Goal: Check status: Check status

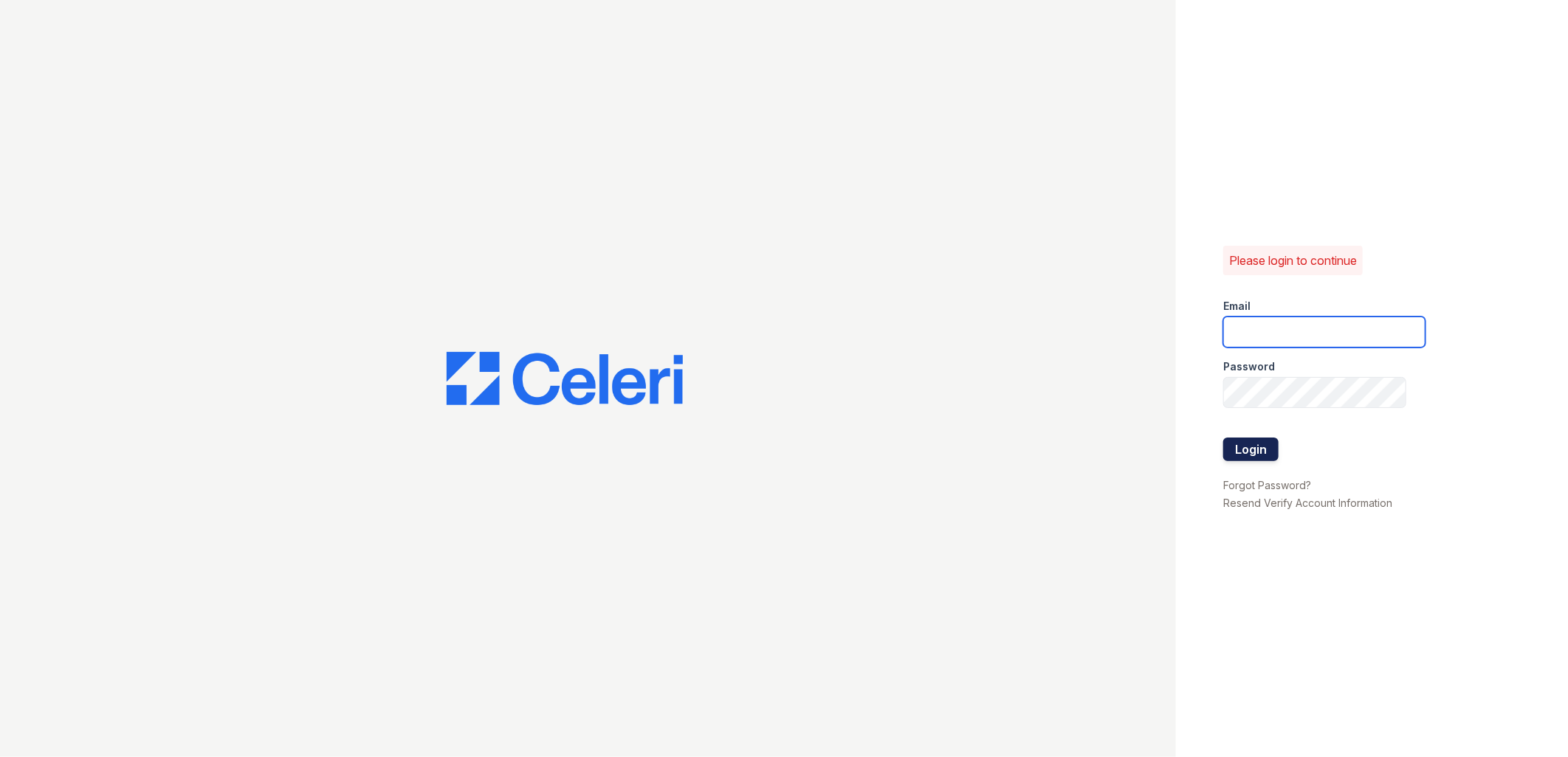
type input "renewfoundrycentre@trinity-pm.com"
click at [1252, 450] on button "Login" at bounding box center [1251, 450] width 55 height 24
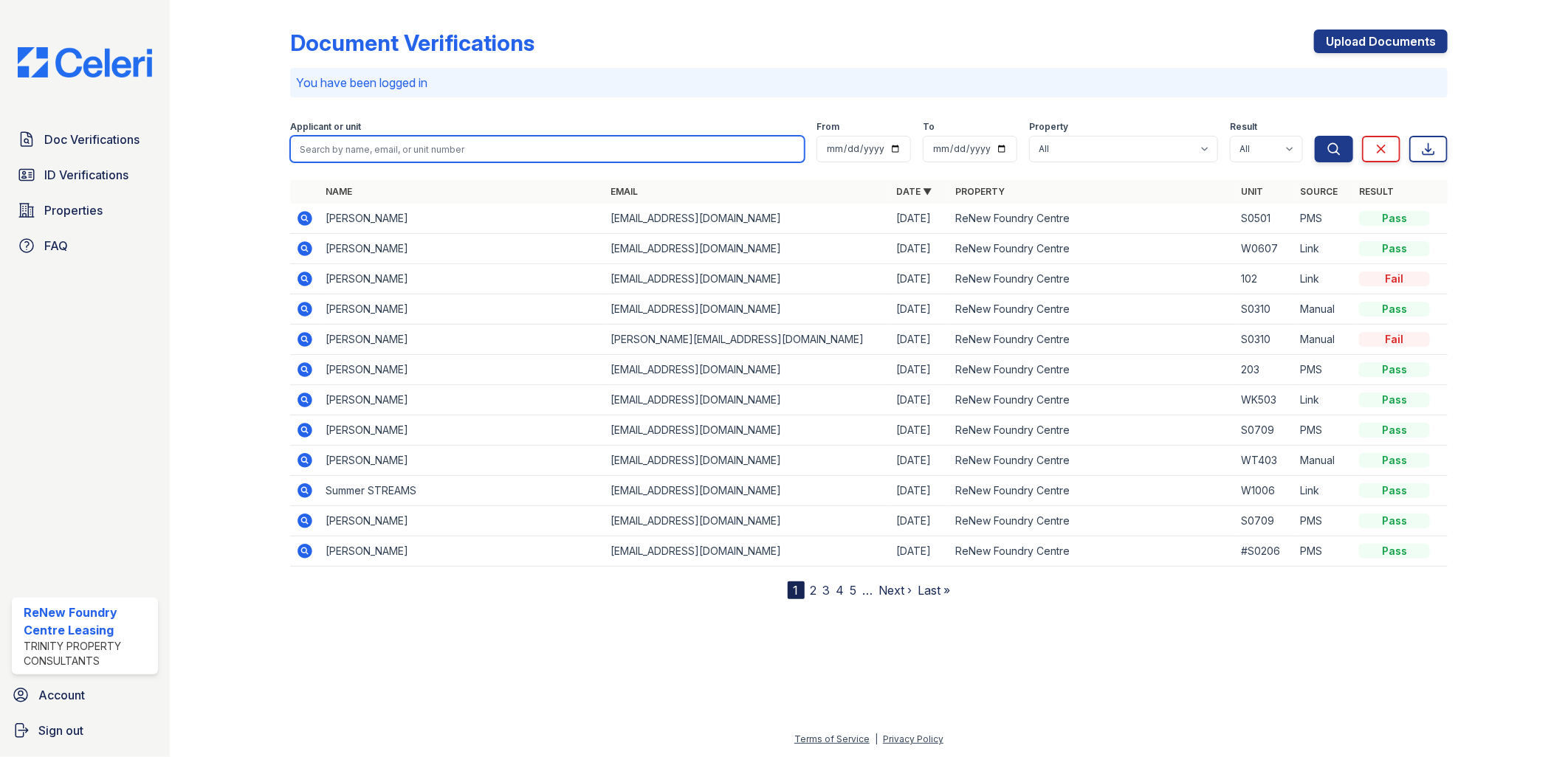
click at [408, 144] on input "search" at bounding box center [548, 150] width 515 height 27
type input "johnson"
click at [1314, 136] on button "Search" at bounding box center [1333, 150] width 38 height 27
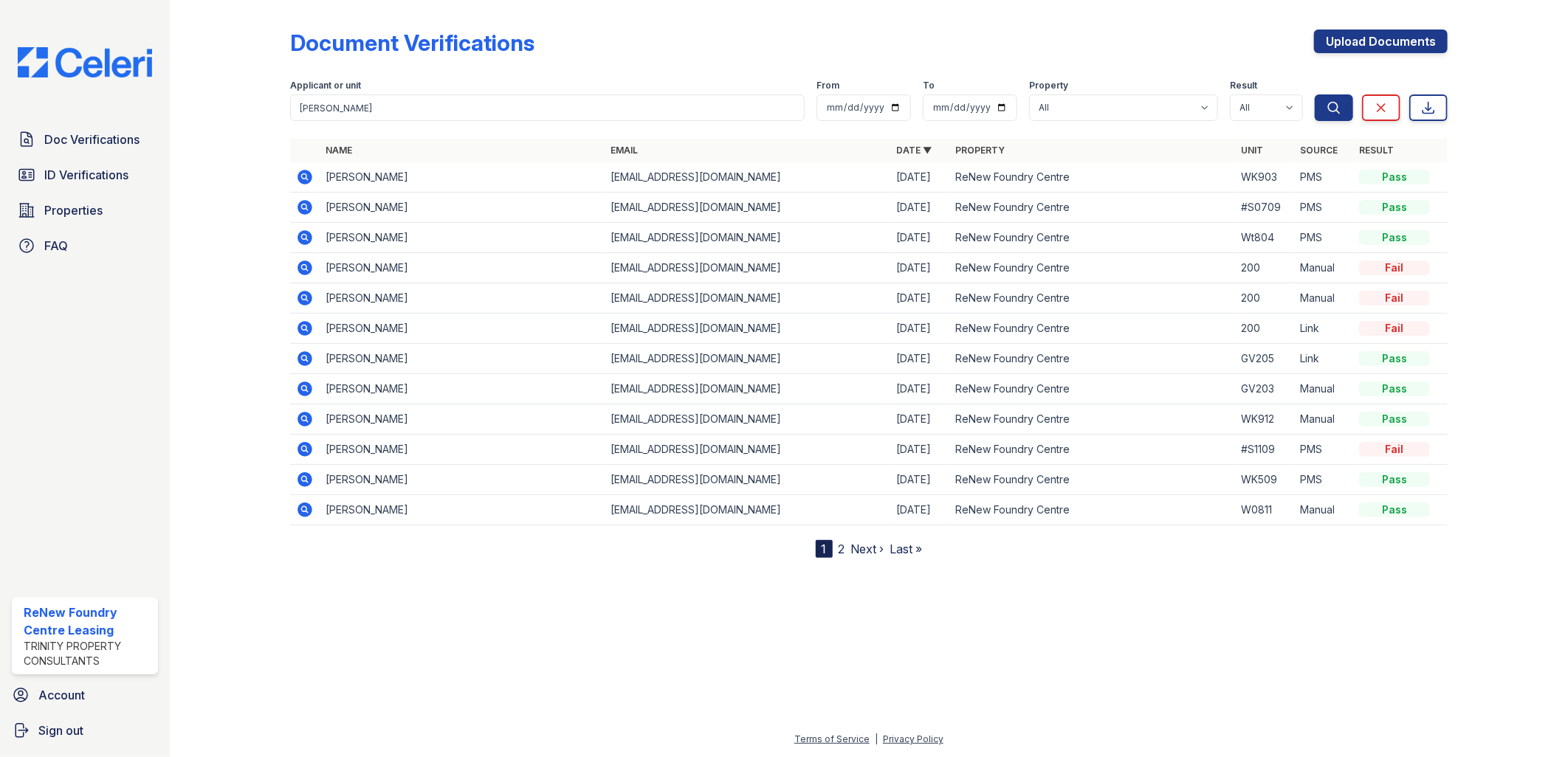
click at [304, 358] on icon at bounding box center [304, 358] width 4 height 4
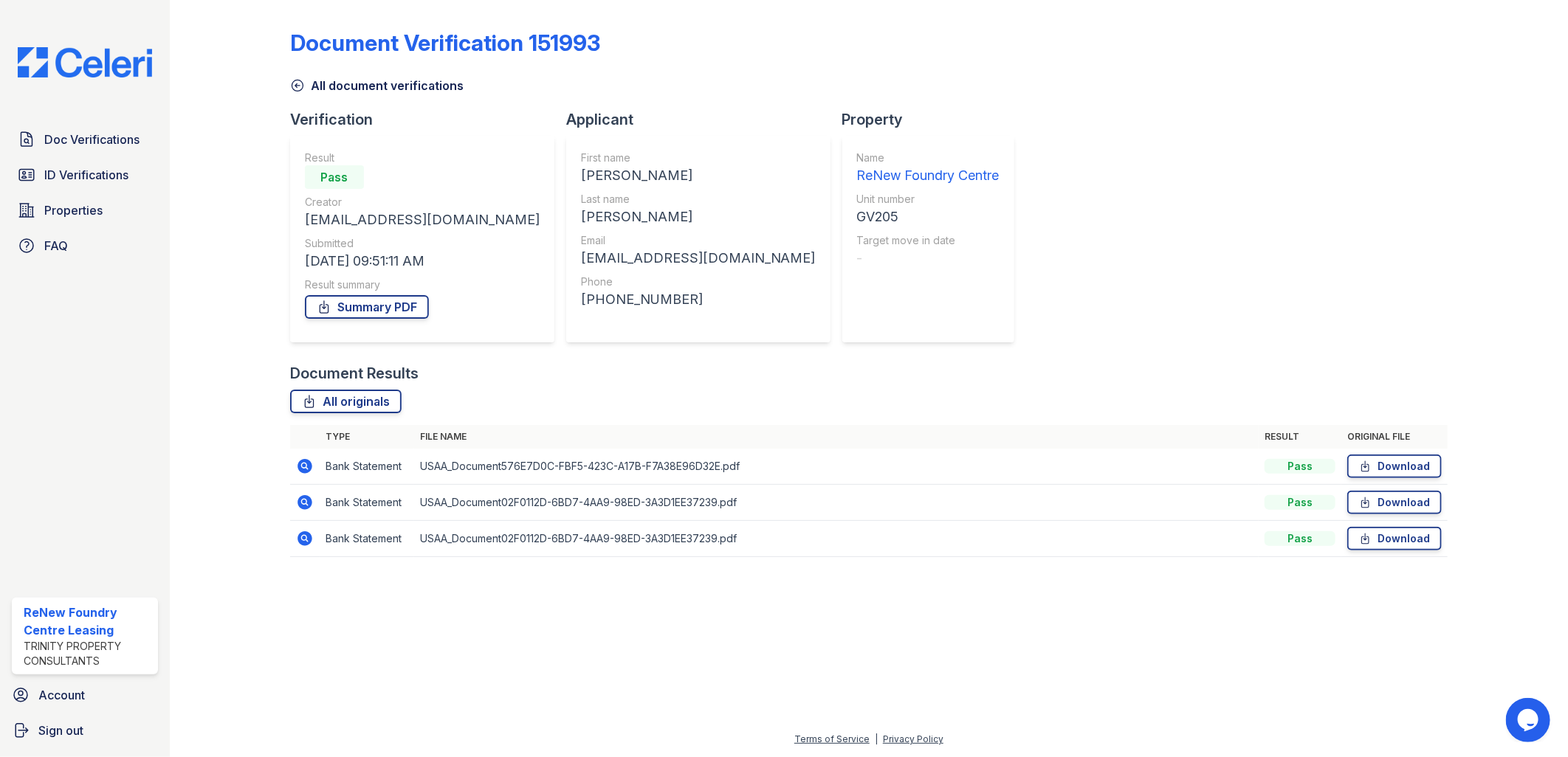
click at [304, 463] on icon at bounding box center [305, 467] width 18 height 18
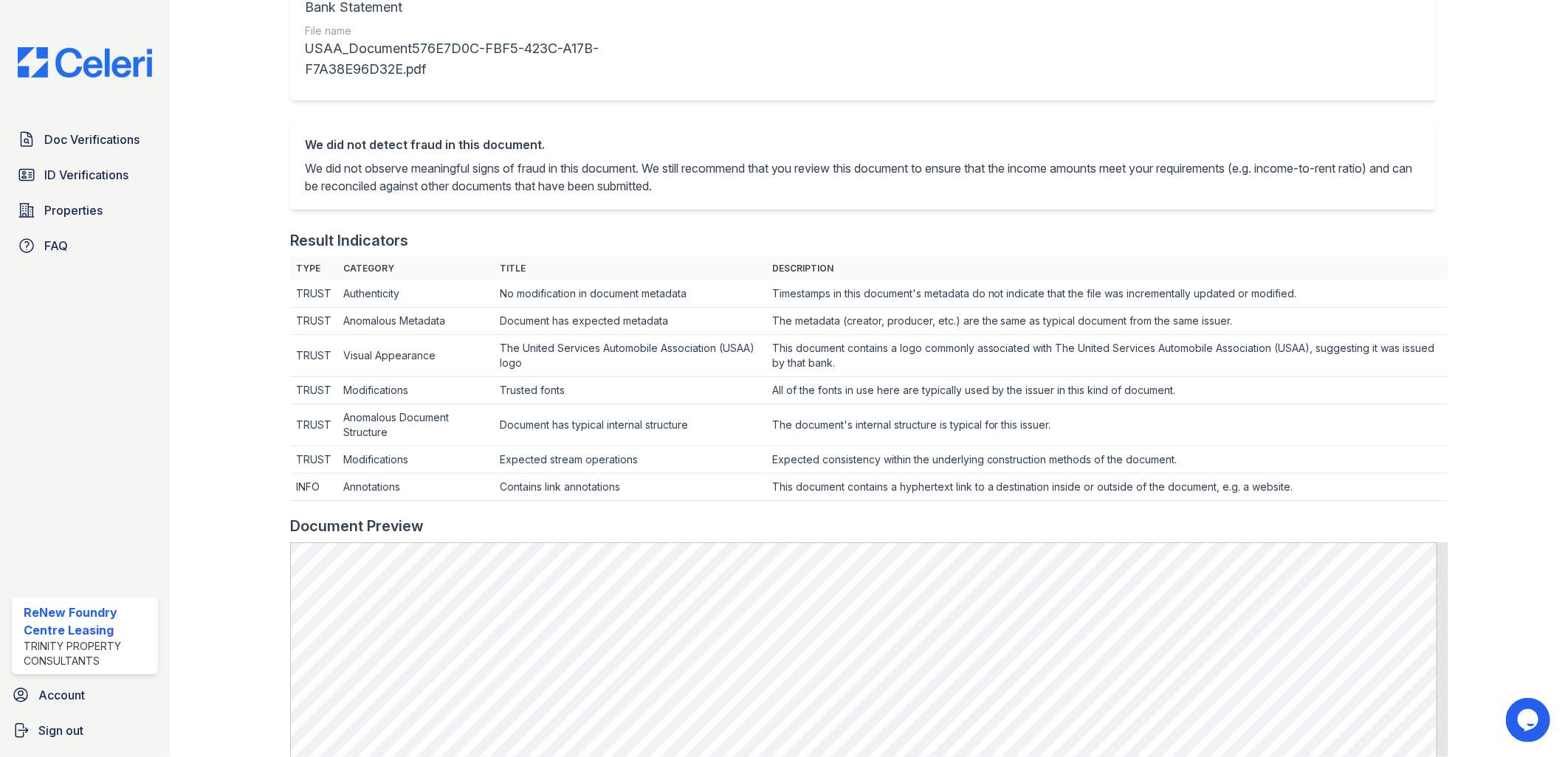
scroll to position [246, 0]
